Goal: Task Accomplishment & Management: Use online tool/utility

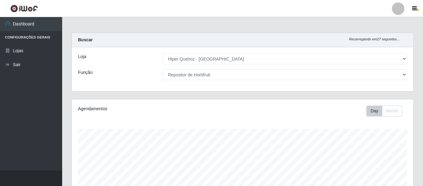
select select "497"
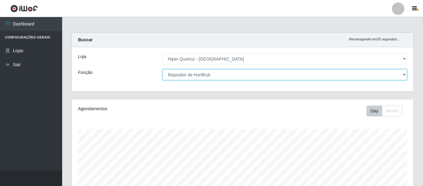
click at [405, 75] on select "[Selecione...] ASG ASG + ASG ++ Embalador Embalador + Embalador ++ Repositor Re…" at bounding box center [284, 74] width 244 height 11
click at [162, 69] on select "[Selecione...] ASG ASG + ASG ++ Embalador Embalador + Embalador ++ Repositor Re…" at bounding box center [284, 74] width 244 height 11
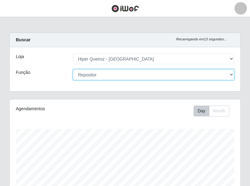
click at [129, 74] on select "[Selecione...] ASG ASG + ASG ++ Embalador Embalador + Embalador ++ Repositor Re…" at bounding box center [154, 74] width 162 height 11
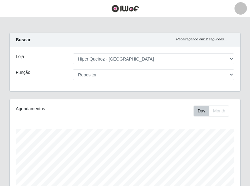
click at [114, 84] on div "Loja [Selecione...] Hiper Queiroz - [GEOGRAPHIC_DATA] Função [Selecione...] ASG…" at bounding box center [125, 69] width 231 height 44
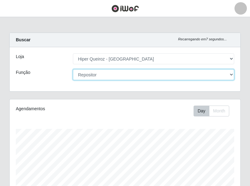
click at [104, 73] on select "[Selecione...] ASG ASG + ASG ++ Embalador Embalador + Embalador ++ Repositor Re…" at bounding box center [154, 74] width 162 height 11
select select "16"
click at [73, 69] on select "[Selecione...] ASG ASG + ASG ++ Embalador Embalador + Embalador ++ Repositor Re…" at bounding box center [154, 74] width 162 height 11
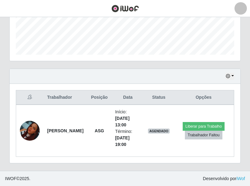
scroll to position [168, 0]
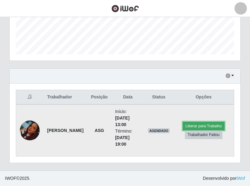
click at [202, 125] on button "Liberar para Trabalho" at bounding box center [204, 126] width 42 height 9
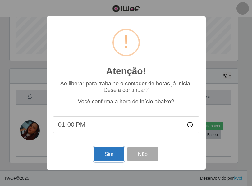
click at [114, 153] on button "Sim" at bounding box center [109, 154] width 30 height 15
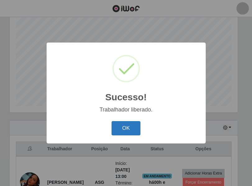
click at [128, 134] on button "OK" at bounding box center [125, 128] width 29 height 15
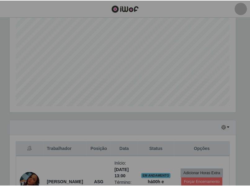
scroll to position [129, 231]
